Goal: Transaction & Acquisition: Purchase product/service

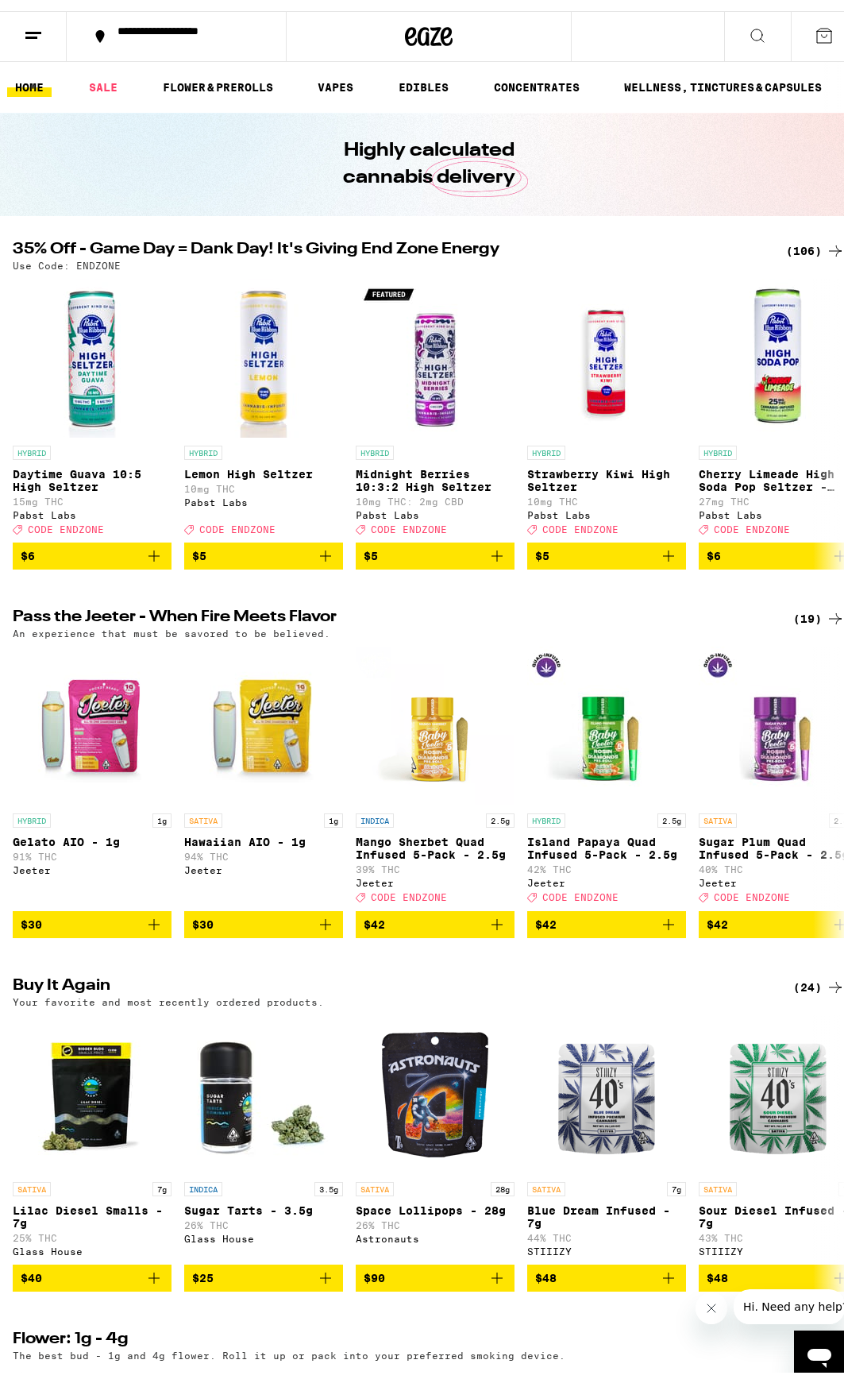
click at [800, 242] on div "(106)" at bounding box center [815, 239] width 59 height 19
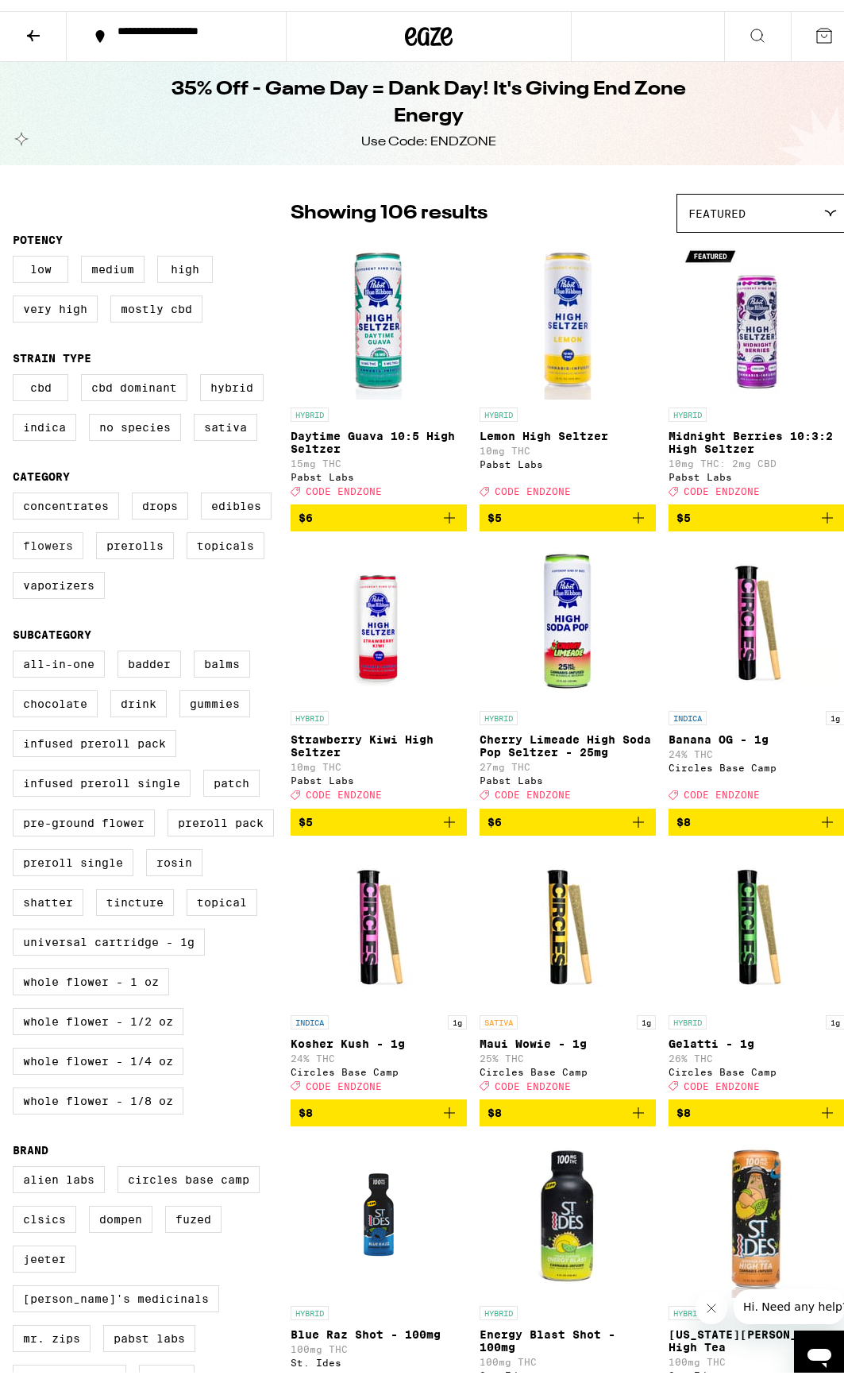
click at [39, 548] on label "Flowers" at bounding box center [48, 534] width 71 height 27
click at [17, 484] on input "Flowers" at bounding box center [16, 484] width 1 height 1
checkbox input "true"
